Goal: Task Accomplishment & Management: Manage account settings

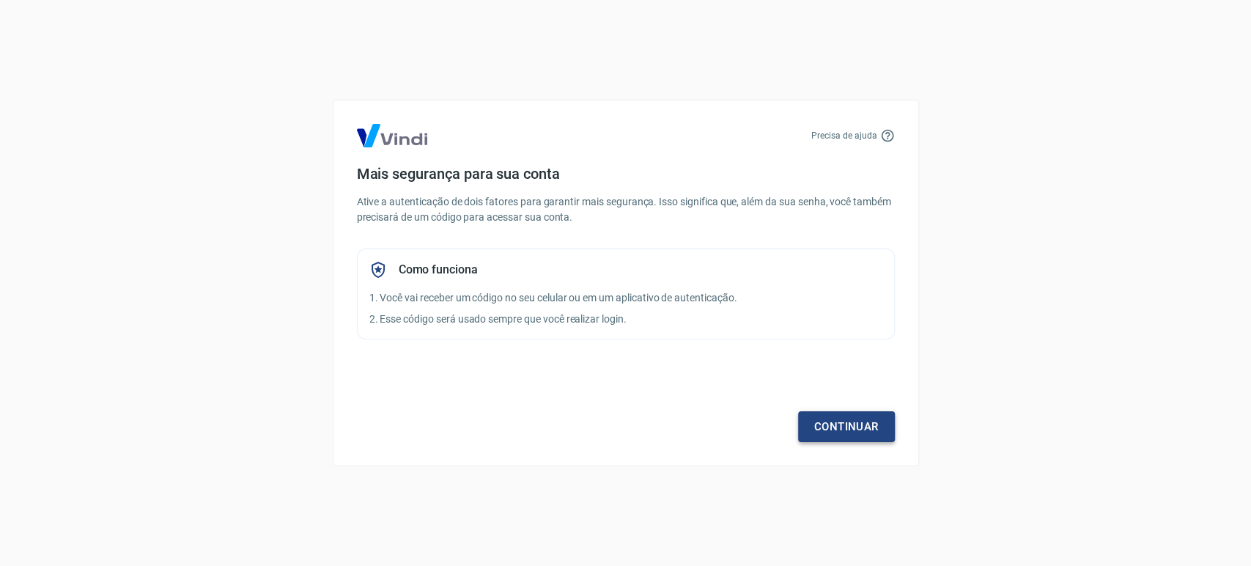
click at [862, 415] on link "Continuar" at bounding box center [846, 426] width 97 height 31
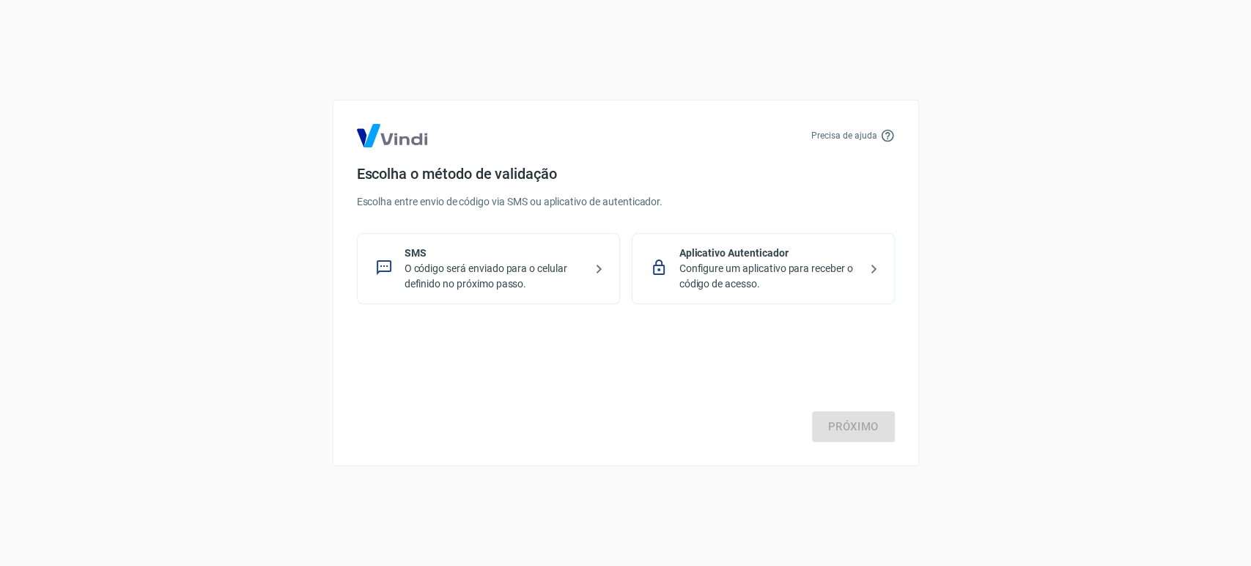
click at [712, 263] on p "Configure um aplicativo para receber o código de acesso." at bounding box center [769, 276] width 180 height 31
click at [830, 279] on p "Configure um aplicativo para receber o código de acesso." at bounding box center [769, 276] width 180 height 31
click at [845, 434] on link "Próximo" at bounding box center [853, 426] width 83 height 31
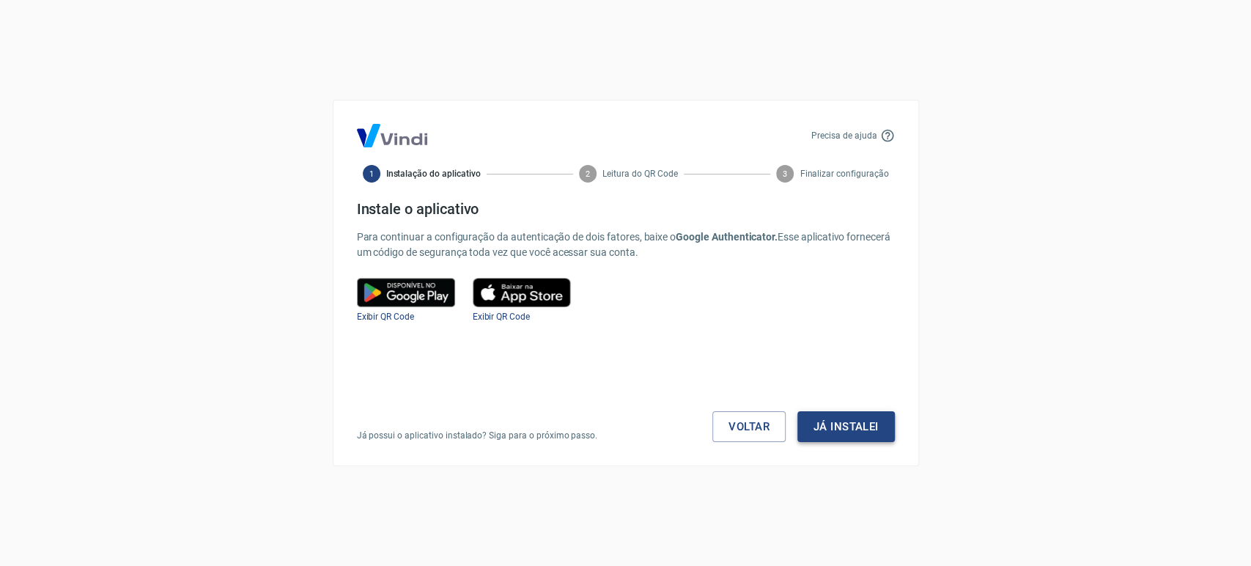
click at [870, 432] on button "Já instalei" at bounding box center [845, 426] width 97 height 31
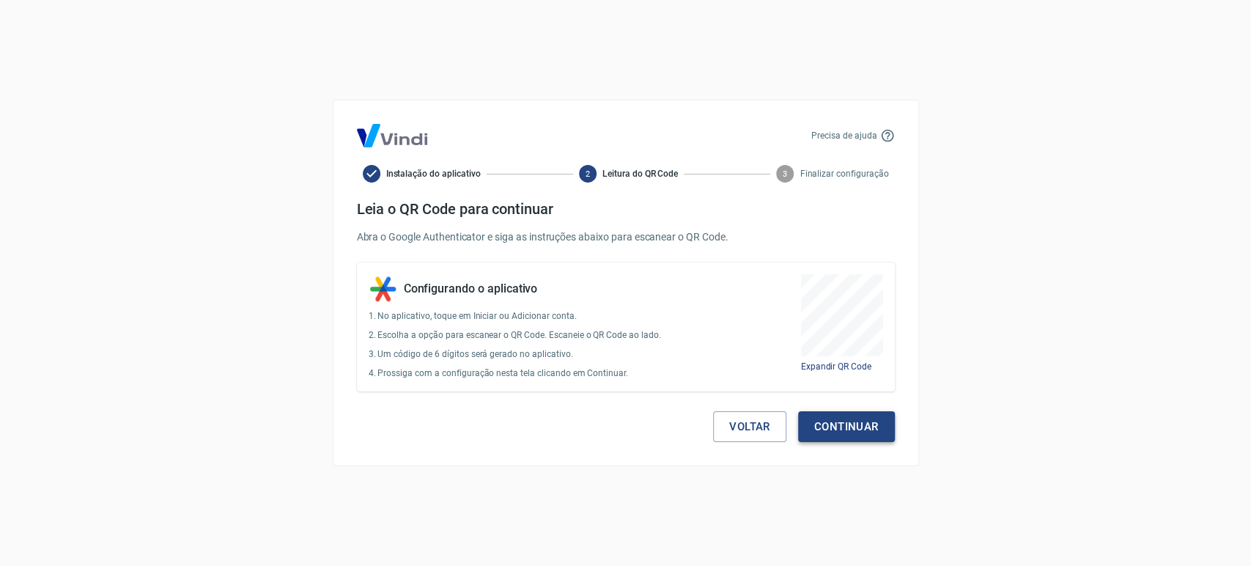
click at [871, 432] on button "Continuar" at bounding box center [846, 426] width 97 height 31
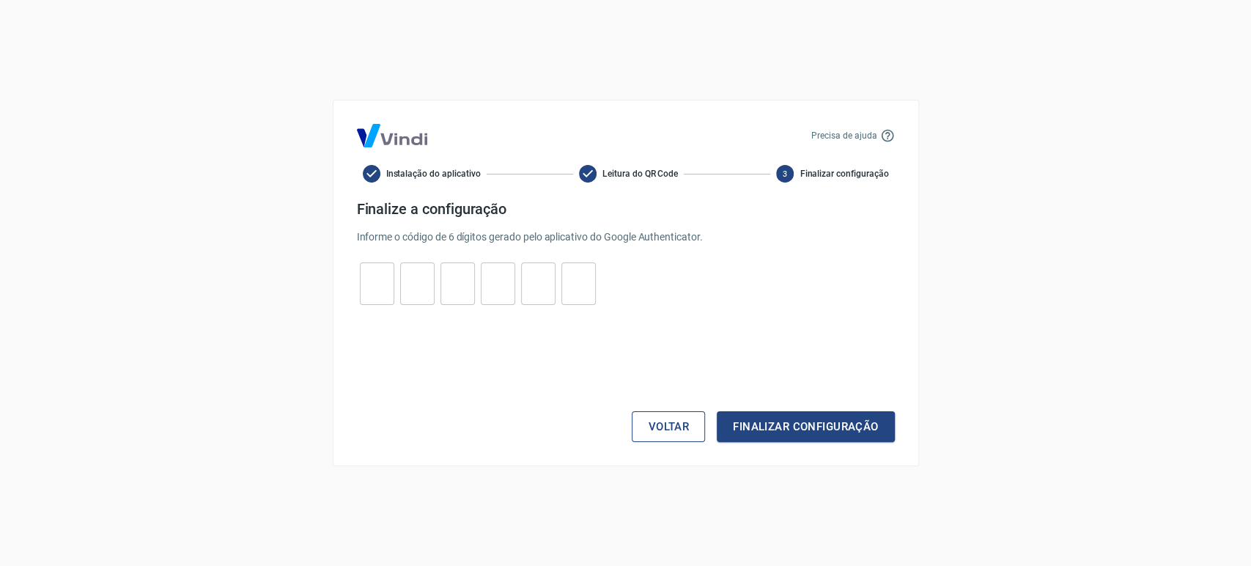
click at [667, 426] on button "Voltar" at bounding box center [668, 426] width 73 height 31
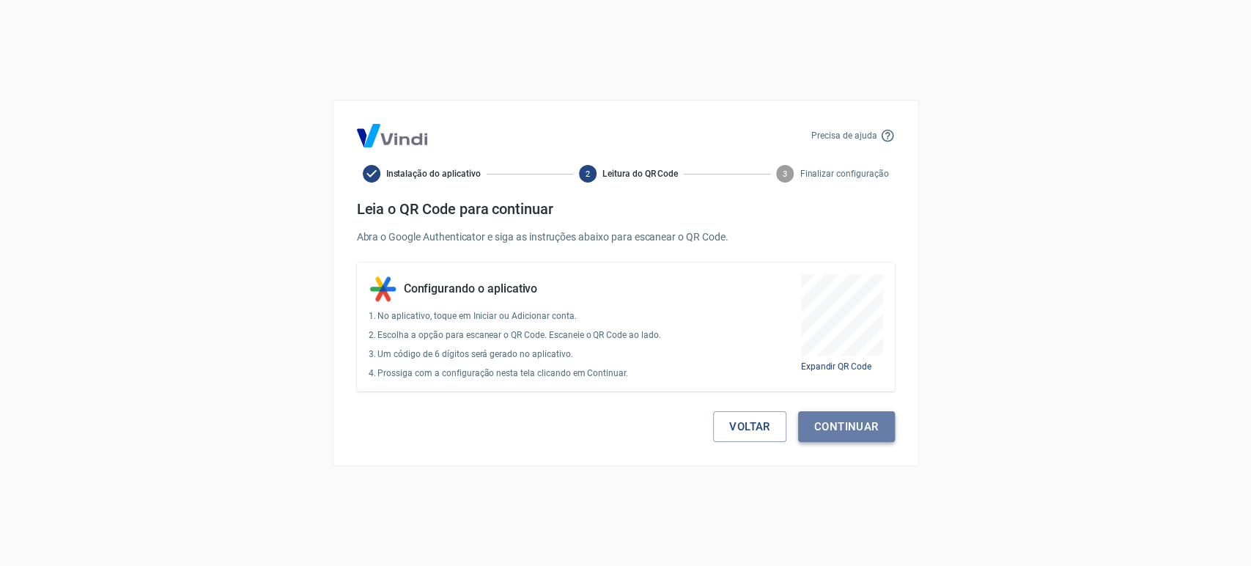
click at [852, 427] on button "Continuar" at bounding box center [846, 426] width 97 height 31
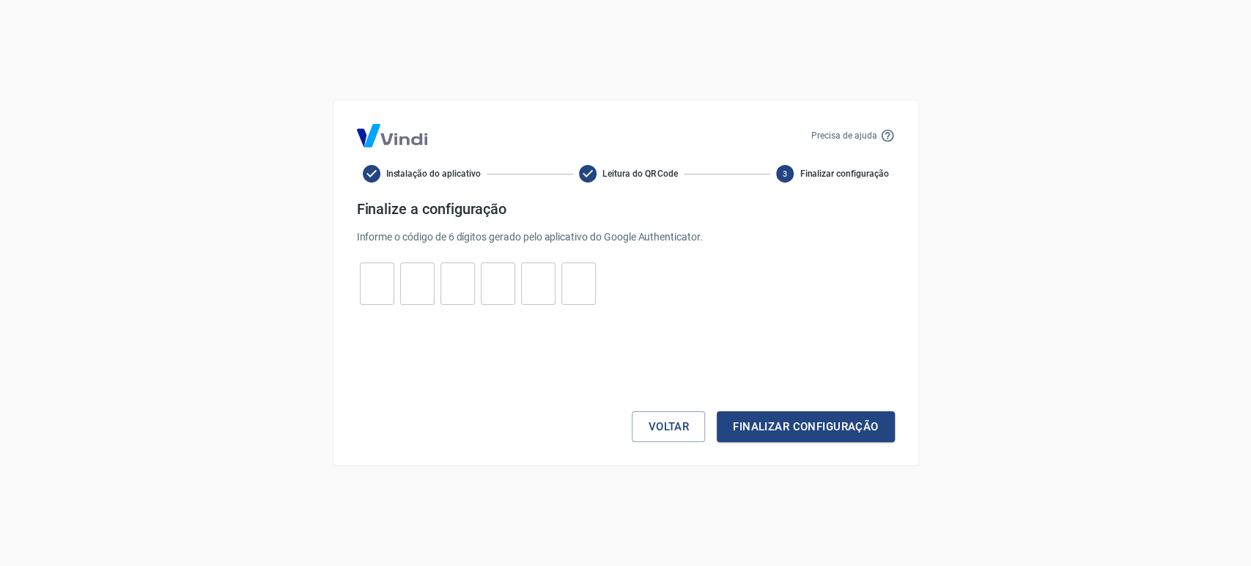
click at [376, 282] on input "tel" at bounding box center [377, 284] width 34 height 32
type input "2"
type input "1"
type input "5"
type input "8"
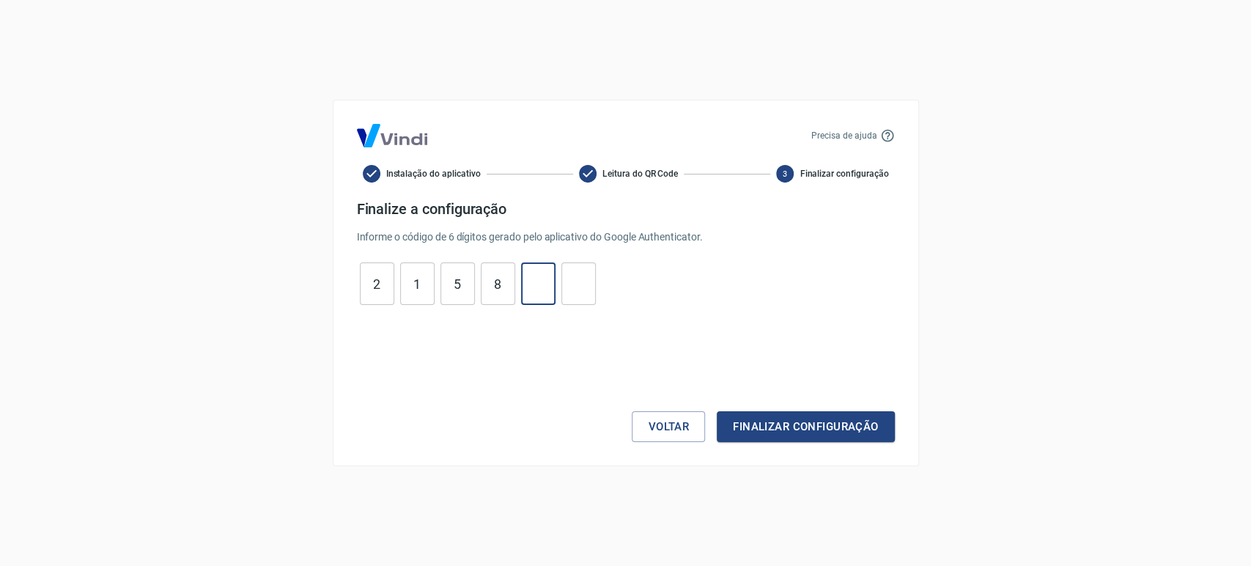
type input "7"
type input "6"
click at [808, 415] on button "Finalizar configuração" at bounding box center [805, 426] width 177 height 31
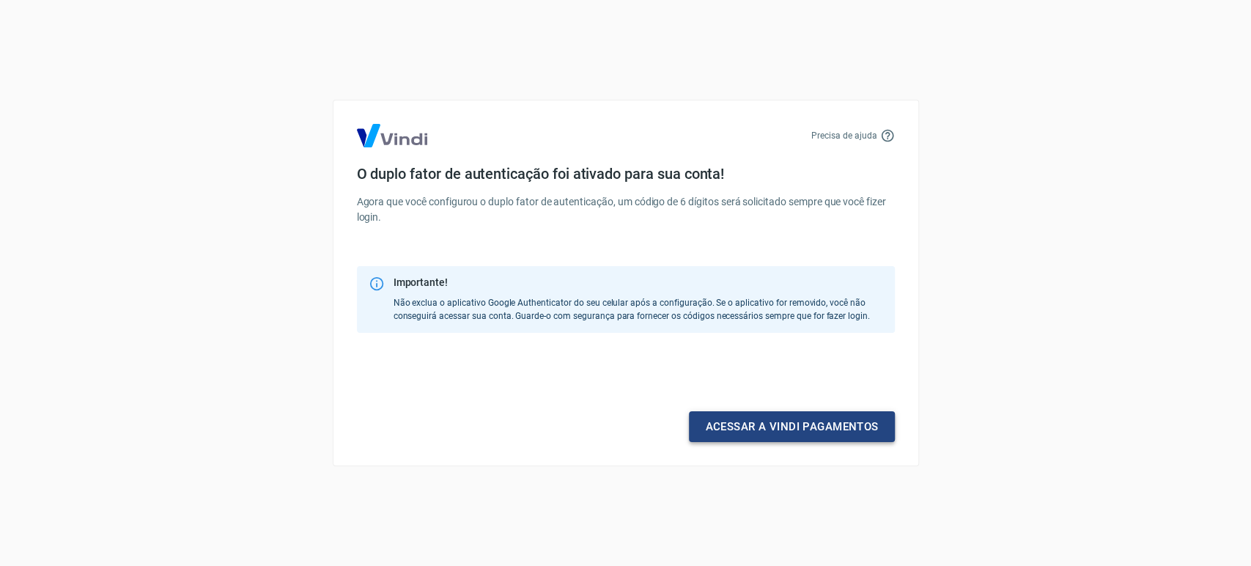
click at [802, 438] on link "Acessar a Vindi pagamentos" at bounding box center [791, 426] width 205 height 31
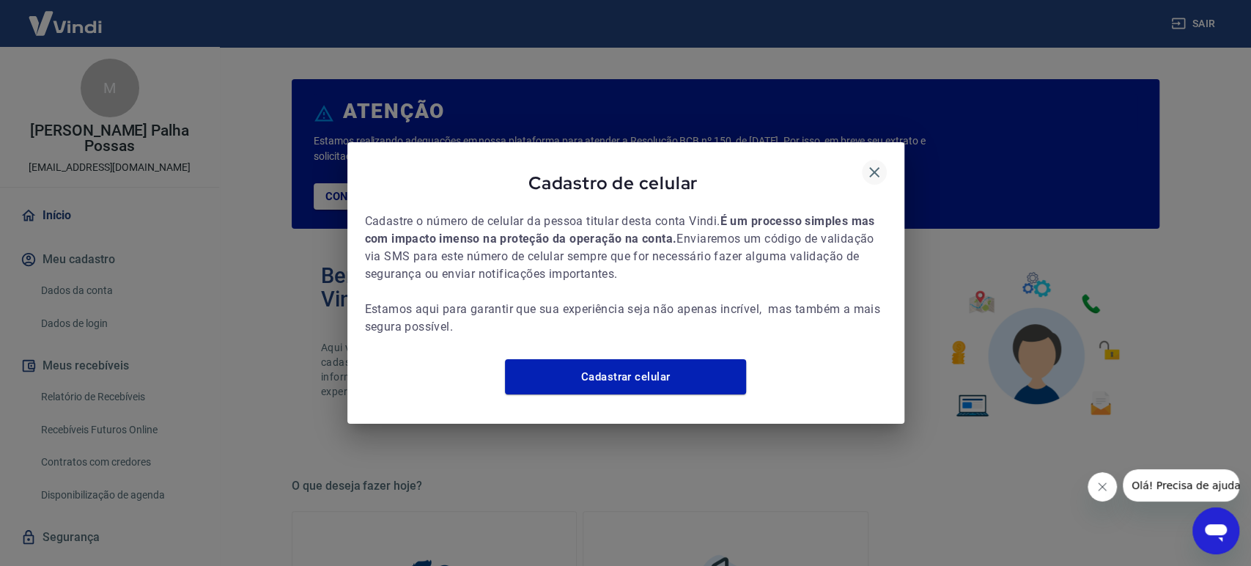
click at [876, 167] on icon "button" at bounding box center [874, 172] width 10 height 10
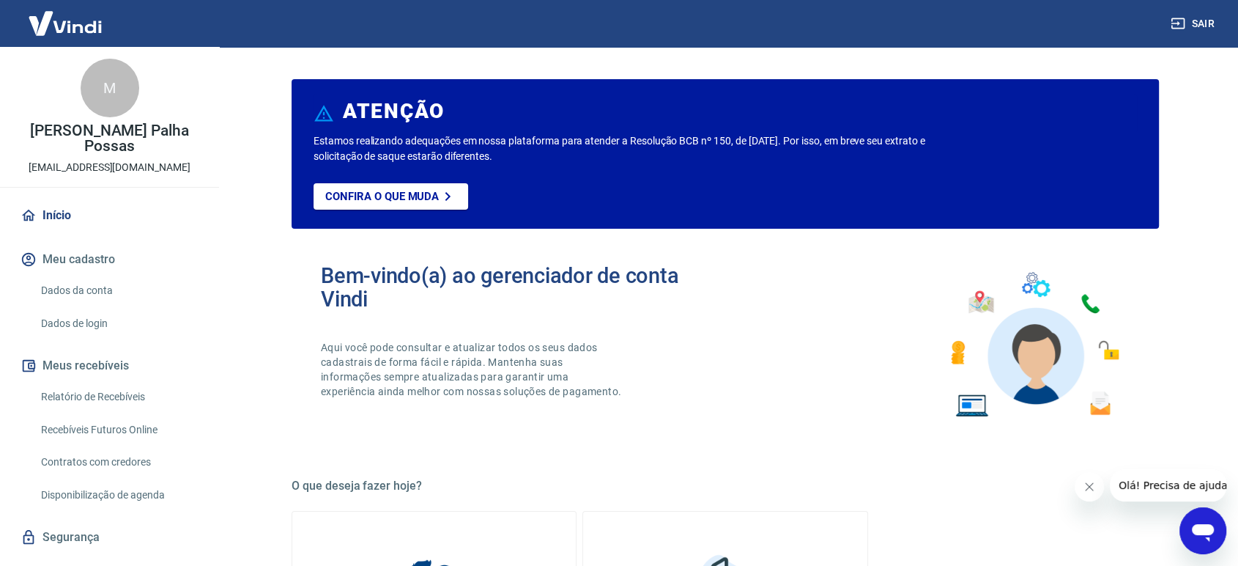
scroll to position [31, 0]
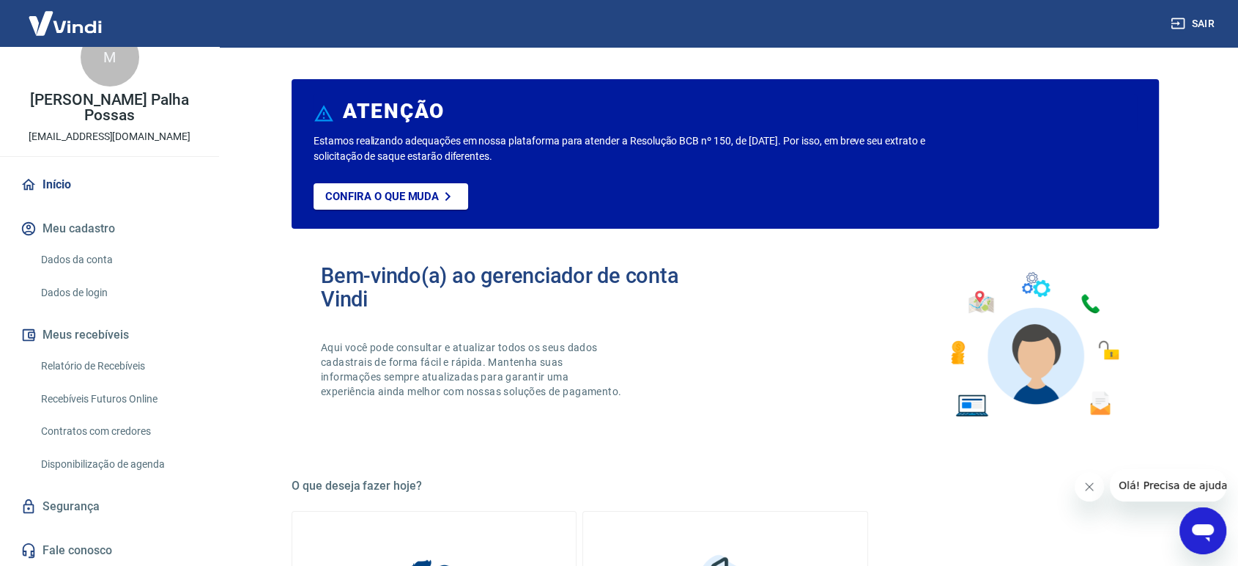
click at [1207, 25] on button "Sair" at bounding box center [1194, 23] width 53 height 27
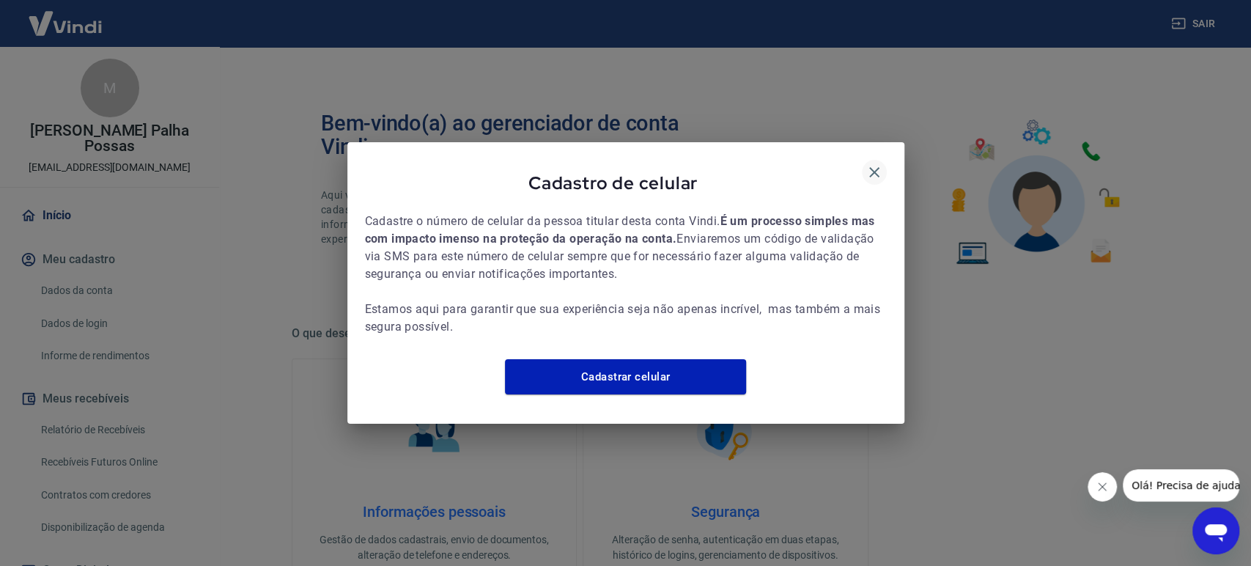
click at [871, 167] on icon "button" at bounding box center [874, 172] width 10 height 10
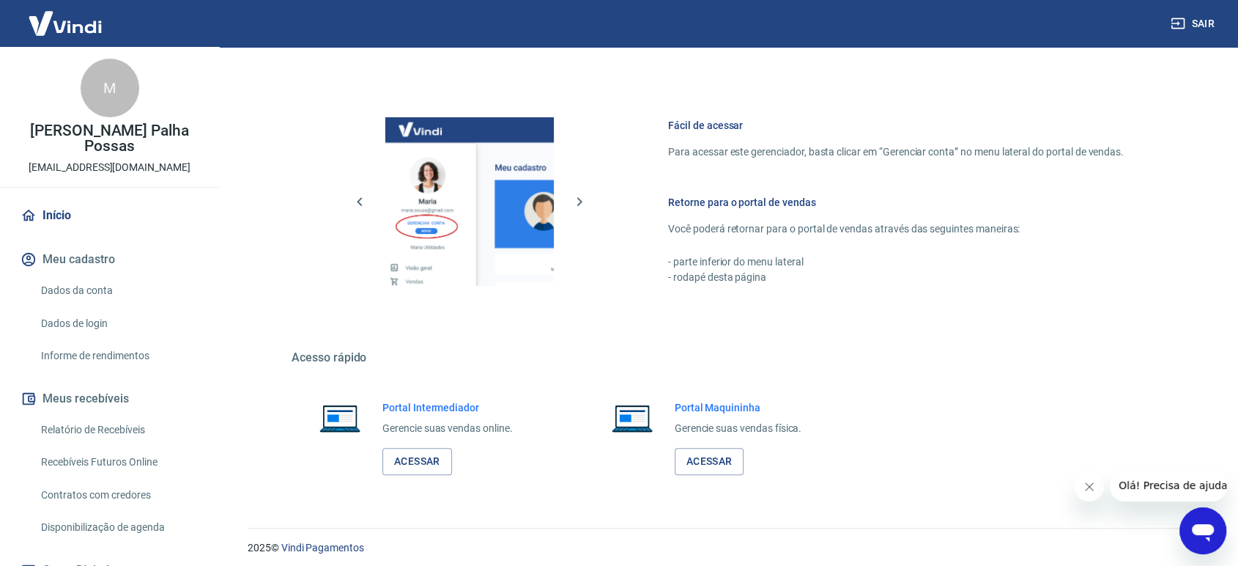
scroll to position [575, 0]
